Goal: Check status

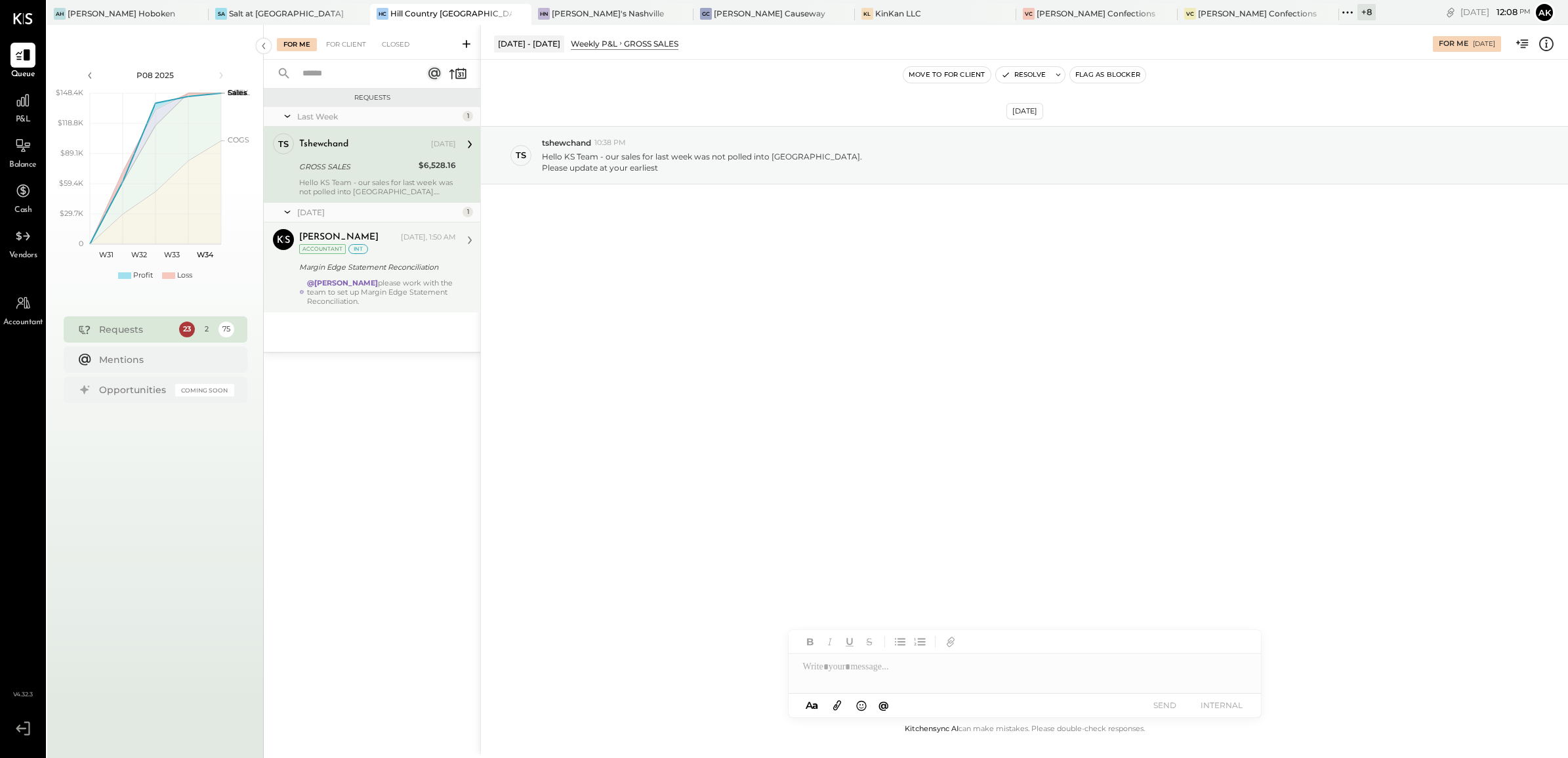
click at [409, 278] on div "@[PERSON_NAME] please work with the team to set up Margin Edge Statement Reconc…" at bounding box center [381, 292] width 149 height 28
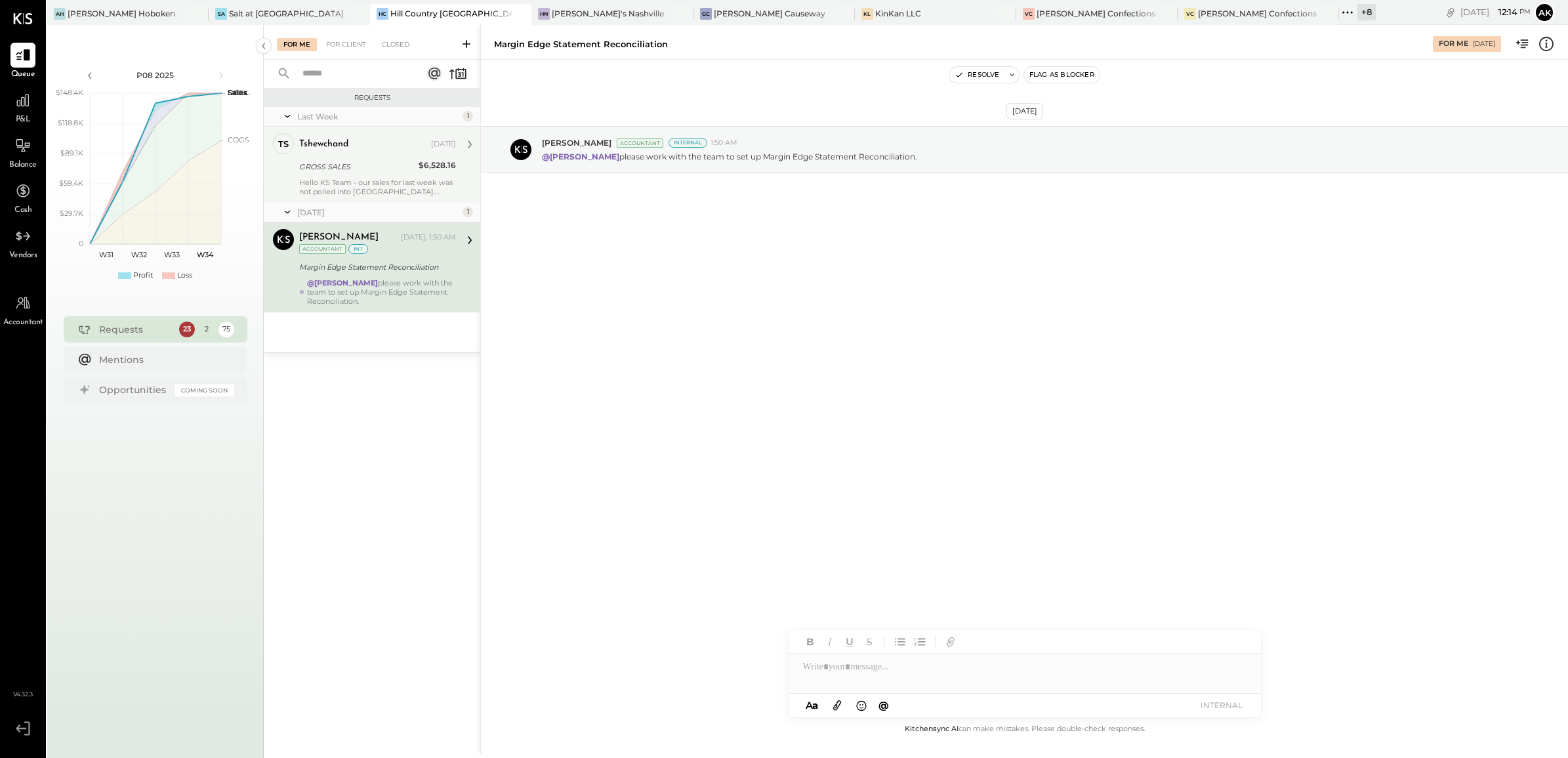
click at [386, 166] on div "GROSS SALES" at bounding box center [356, 167] width 115 height 13
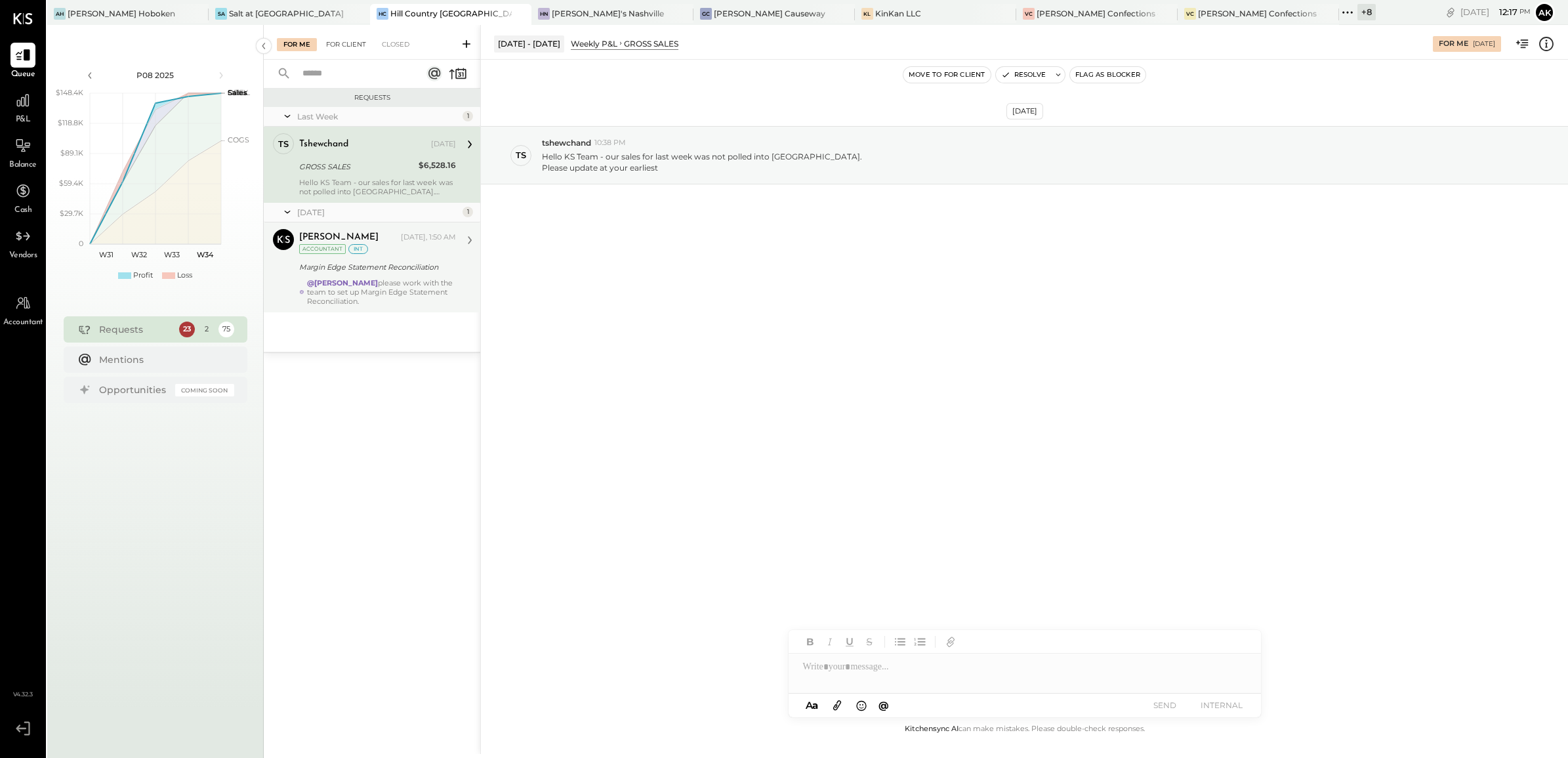
click at [350, 45] on div "For Client" at bounding box center [346, 45] width 54 height 13
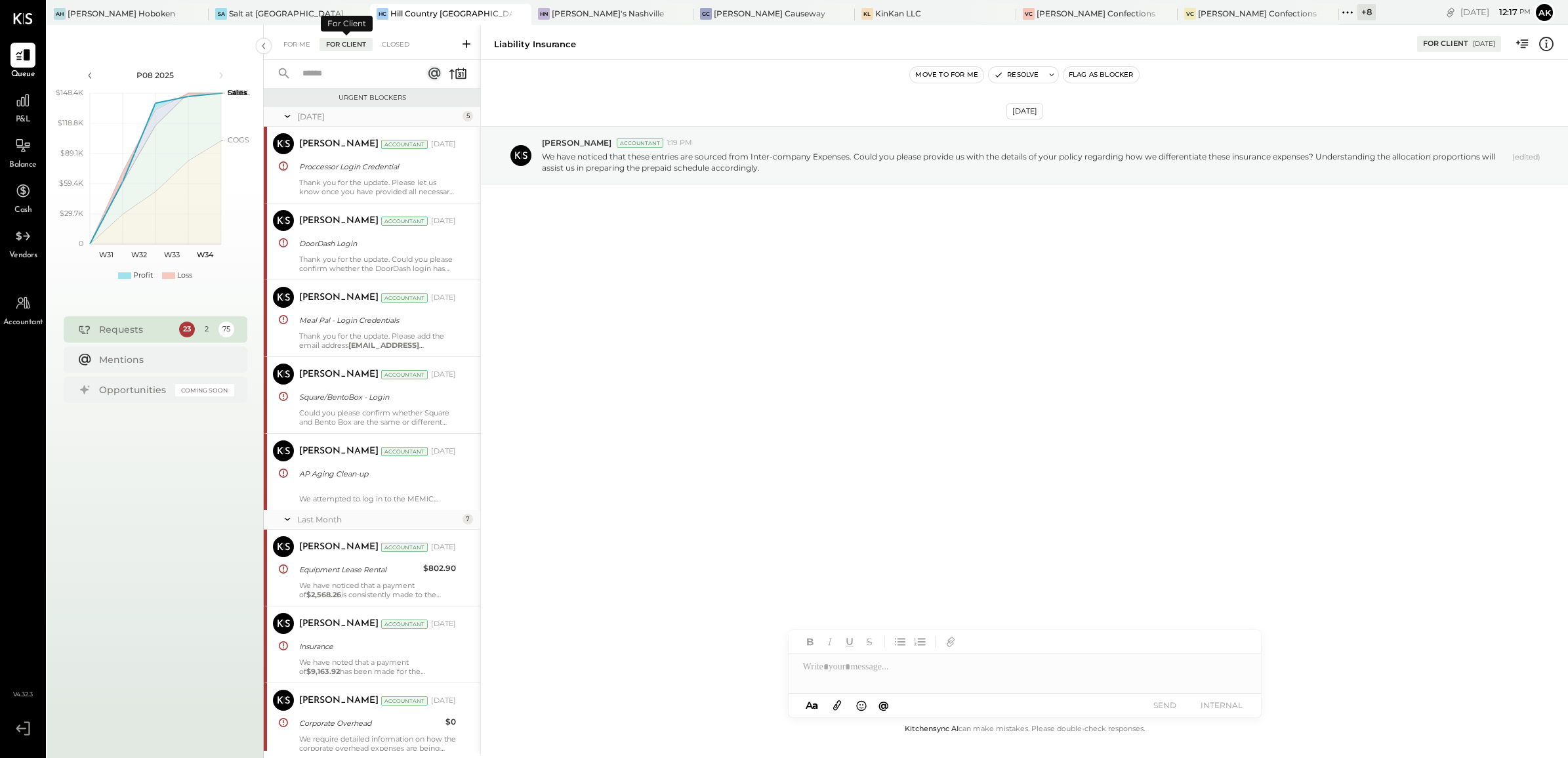
scroll to position [1861, 0]
